Goal: Task Accomplishment & Management: Use online tool/utility

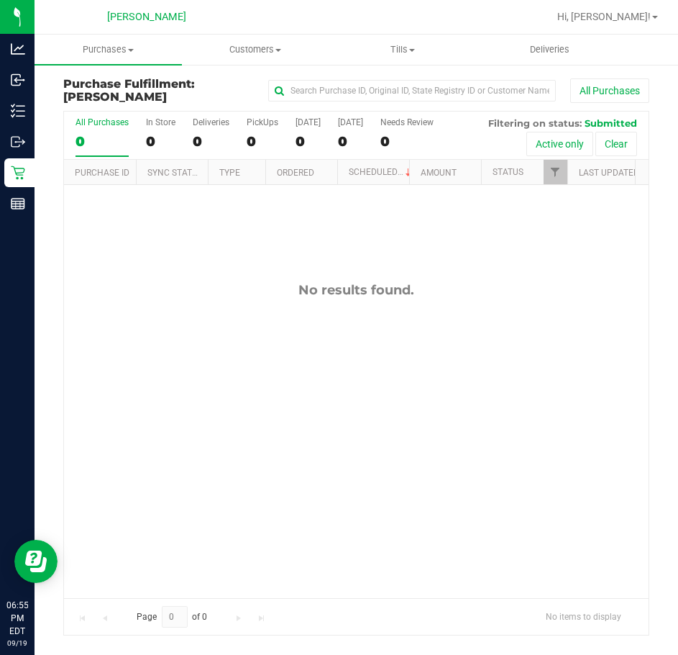
click at [400, 371] on div "No results found." at bounding box center [356, 439] width 585 height 509
click at [423, 357] on div "No results found." at bounding box center [356, 439] width 585 height 509
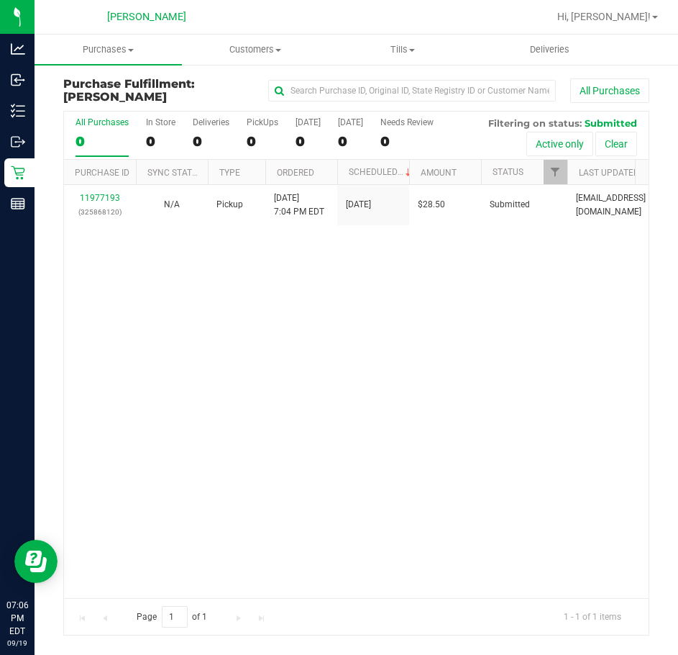
click at [538, 376] on div "11977193 (325868120) N/A Pickup [DATE] 7:04 PM EDT 9/19/2025 $28.50 Submitted […" at bounding box center [356, 391] width 585 height 412
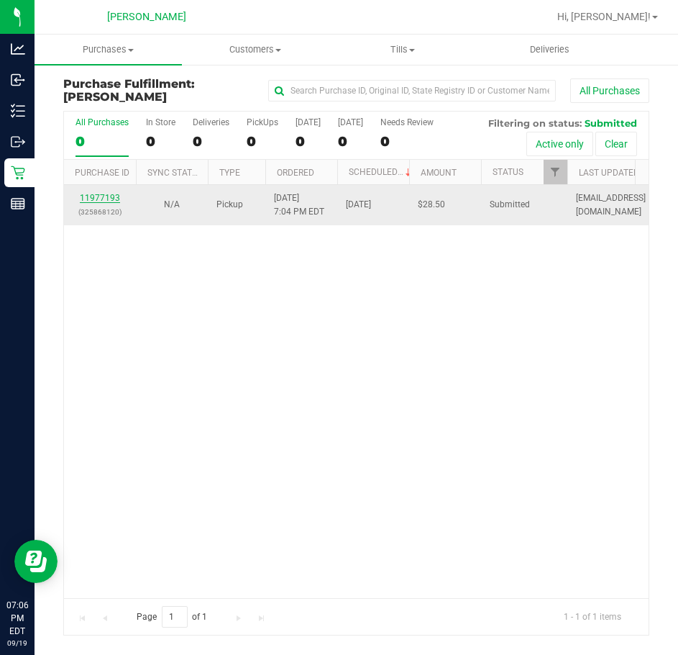
click at [115, 197] on link "11977193" at bounding box center [100, 198] width 40 height 10
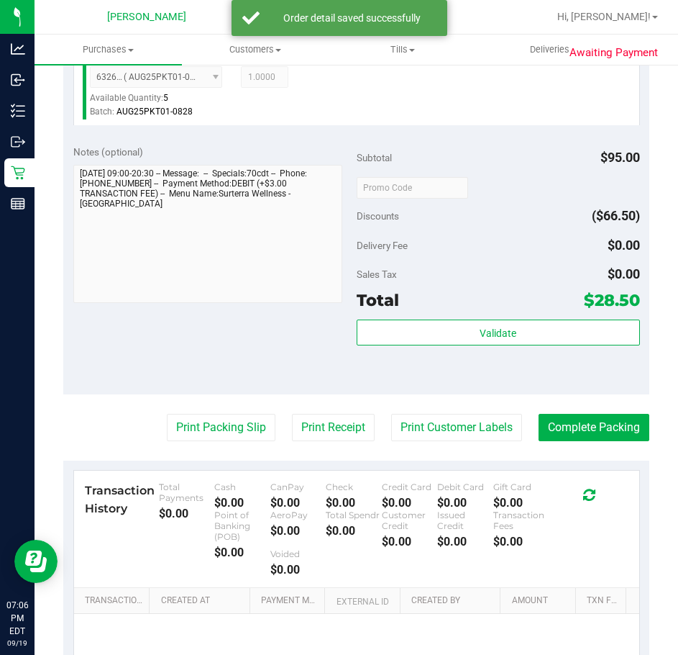
scroll to position [456, 0]
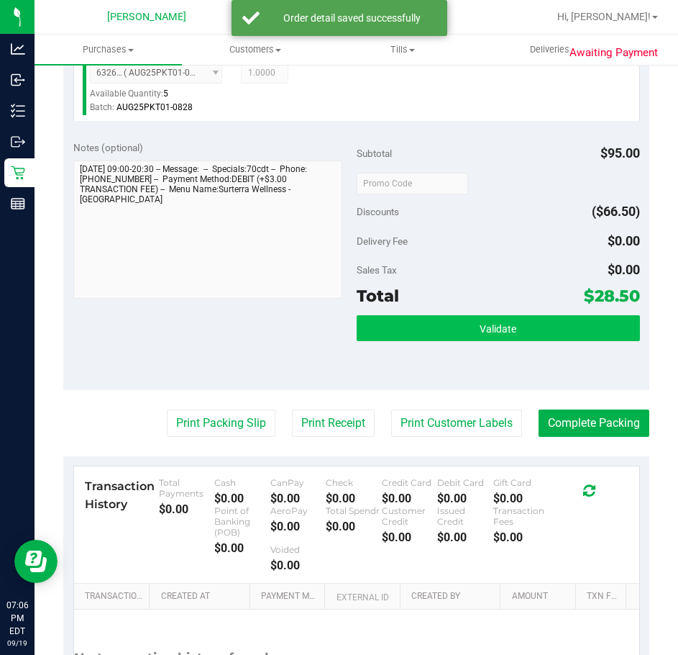
click at [491, 325] on span "Validate" at bounding box center [498, 329] width 37 height 12
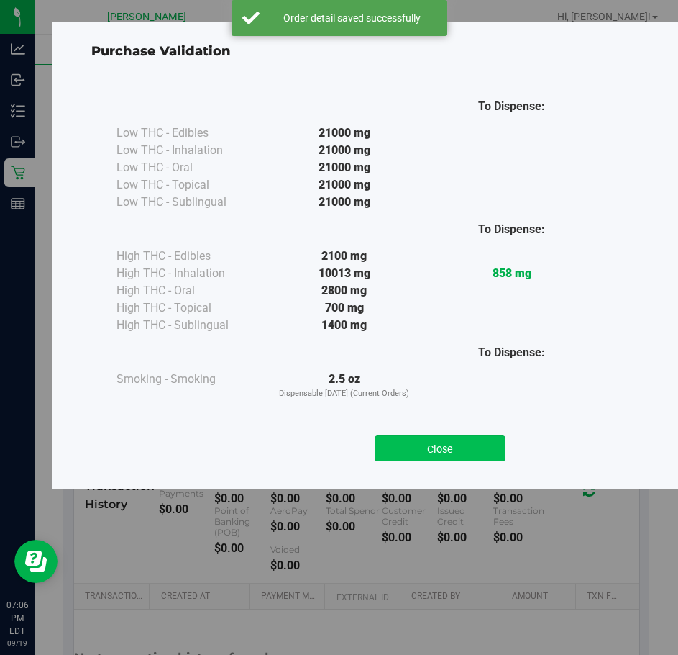
click at [448, 454] on button "Close" at bounding box center [440, 448] width 131 height 26
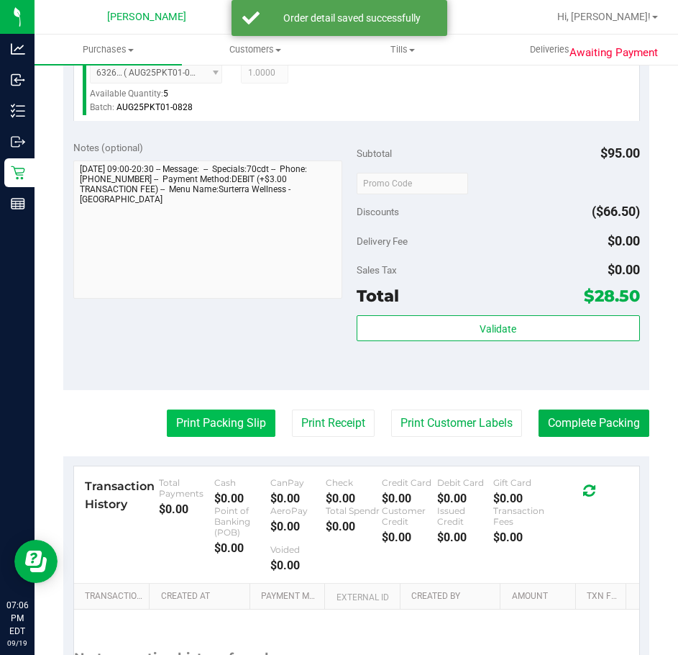
click at [233, 422] on button "Print Packing Slip" at bounding box center [221, 422] width 109 height 27
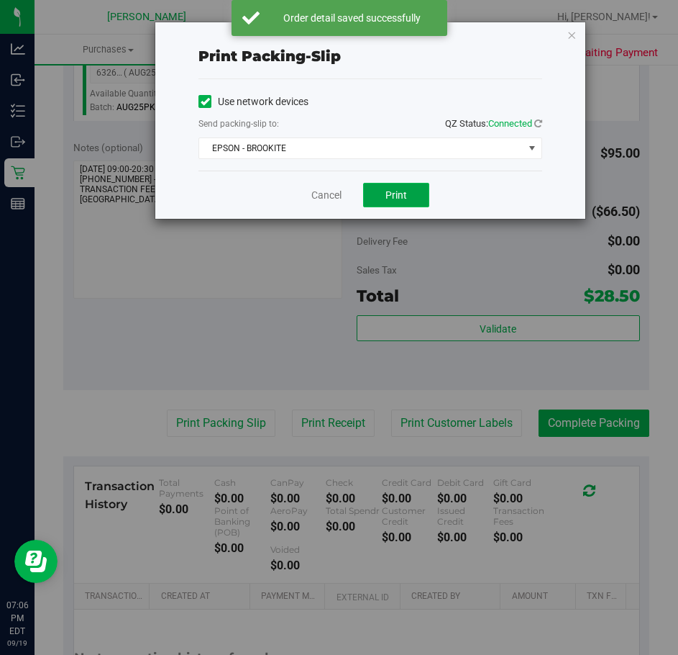
click at [413, 183] on button "Print" at bounding box center [396, 195] width 66 height 24
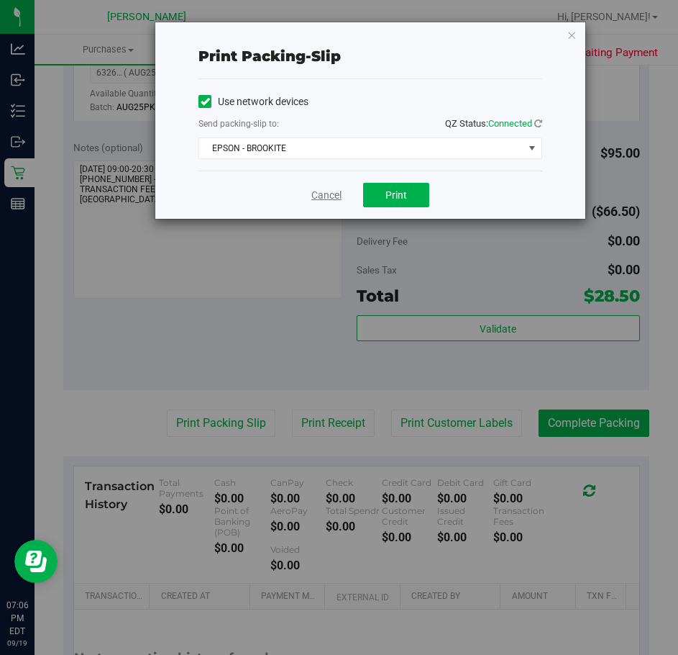
click at [319, 194] on link "Cancel" at bounding box center [326, 195] width 30 height 15
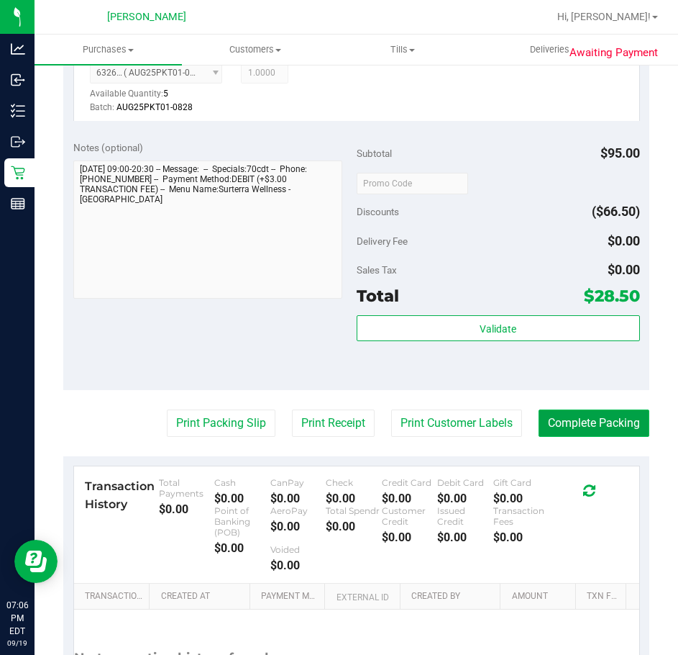
click at [550, 412] on button "Complete Packing" at bounding box center [594, 422] width 111 height 27
